Goal: Use online tool/utility: Use online tool/utility

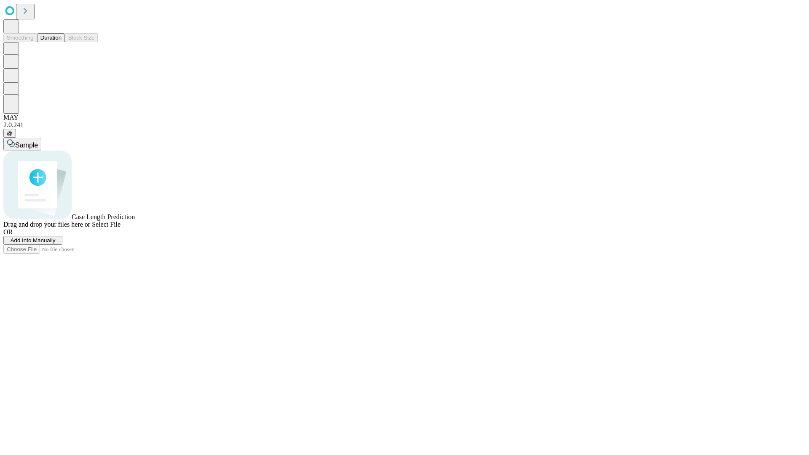
click at [62, 42] on button "Duration" at bounding box center [51, 37] width 28 height 9
click at [56, 244] on span "Add Info Manually" at bounding box center [33, 240] width 45 height 6
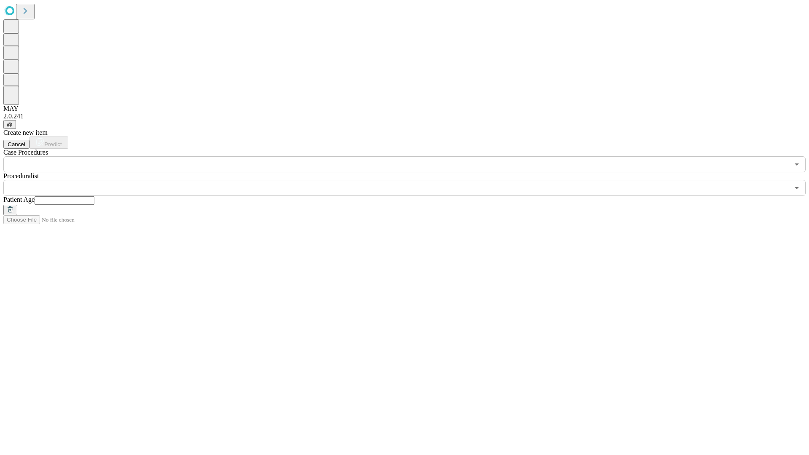
click at [94, 196] on input "text" at bounding box center [65, 200] width 60 height 8
type input "*"
click at [411, 180] on input "text" at bounding box center [396, 188] width 786 height 16
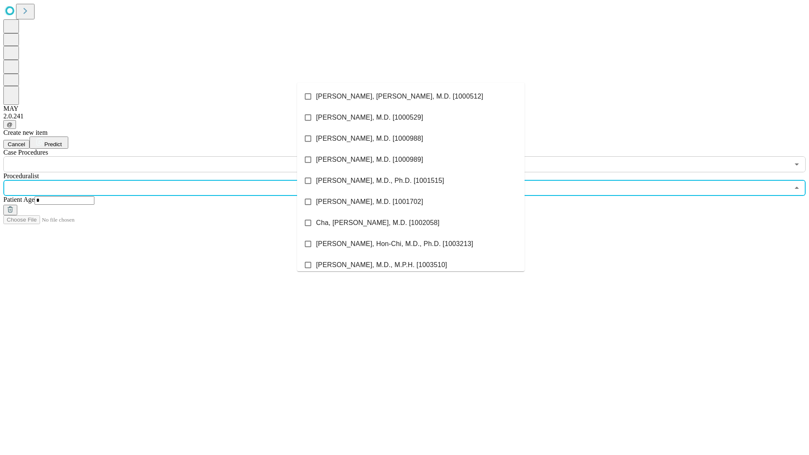
click at [411, 97] on li "[PERSON_NAME], [PERSON_NAME], M.D. [1000512]" at bounding box center [411, 96] width 228 height 21
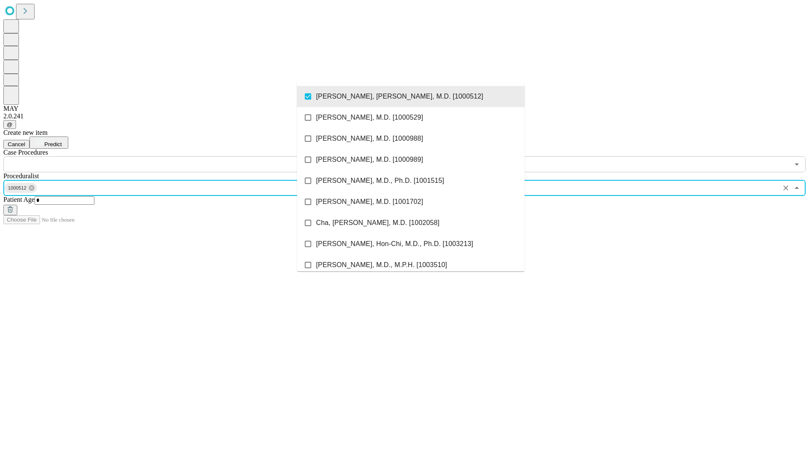
click at [177, 156] on input "text" at bounding box center [396, 164] width 786 height 16
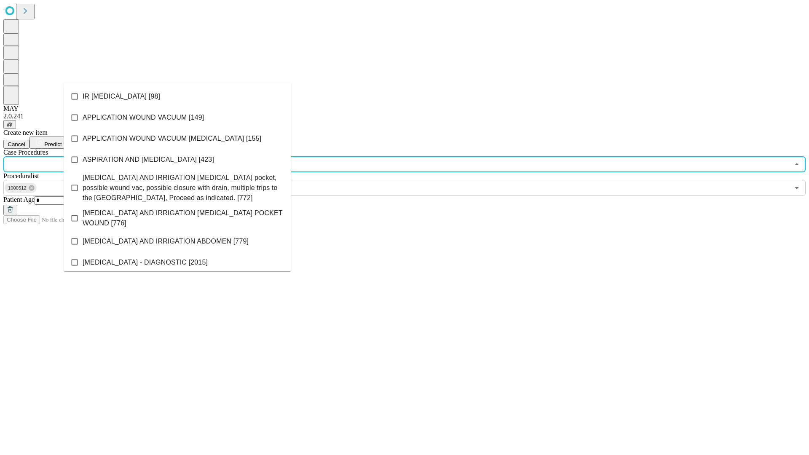
click at [177, 97] on li "IR [MEDICAL_DATA] [98]" at bounding box center [178, 96] width 228 height 21
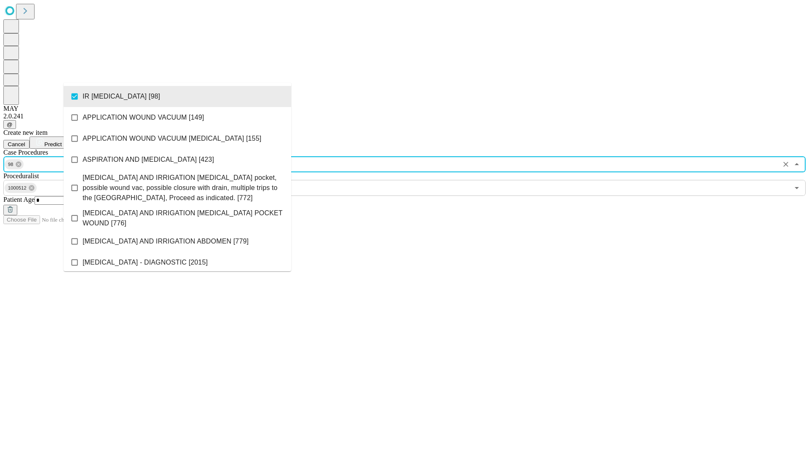
click at [62, 141] on span "Predict" at bounding box center [52, 144] width 17 height 6
